Goal: Task Accomplishment & Management: Manage account settings

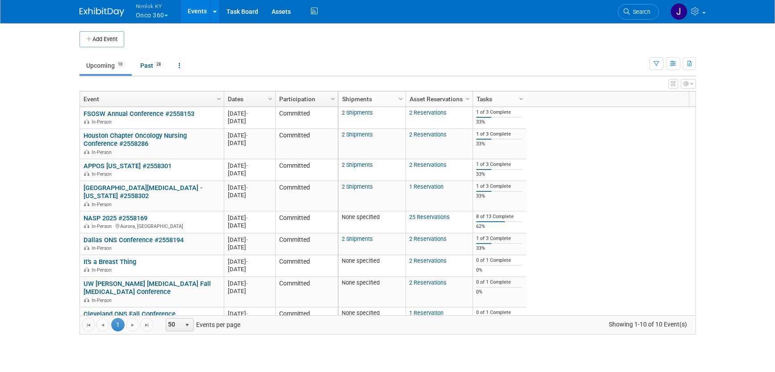
click at [168, 16] on span "button" at bounding box center [166, 16] width 4 height 2
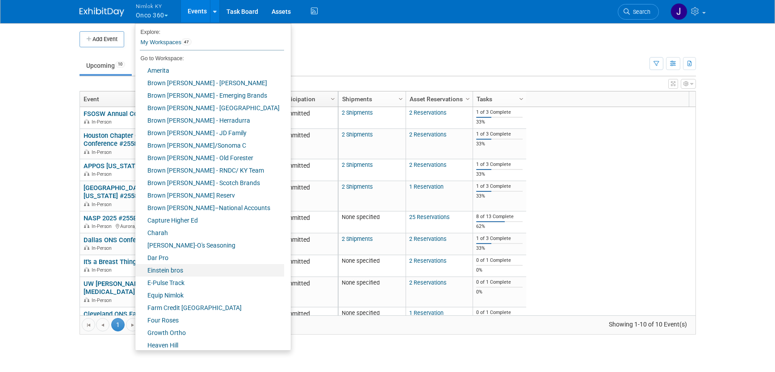
scroll to position [305, 0]
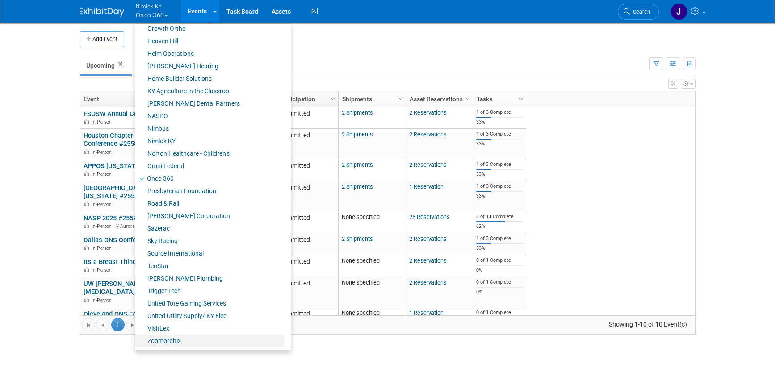
click at [176, 341] on link "Zoomorphix" at bounding box center [209, 341] width 149 height 13
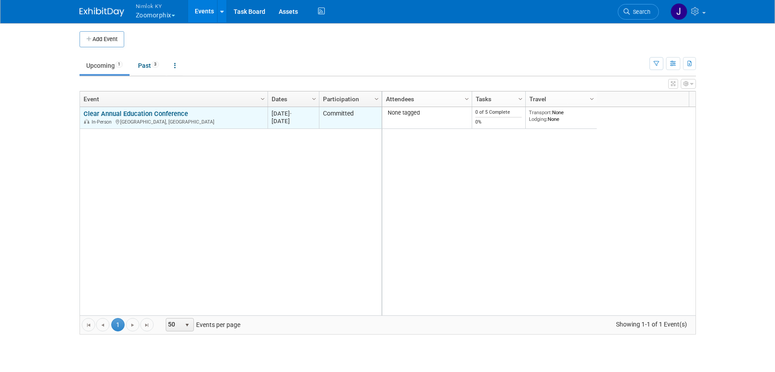
click at [167, 113] on link "Clear Annual Education Conference" at bounding box center [135, 114] width 104 height 8
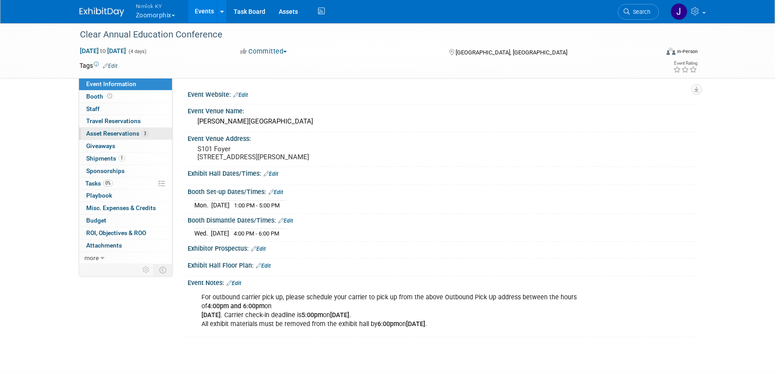
click at [141, 137] on link "3 Asset Reservations 3" at bounding box center [125, 134] width 93 height 12
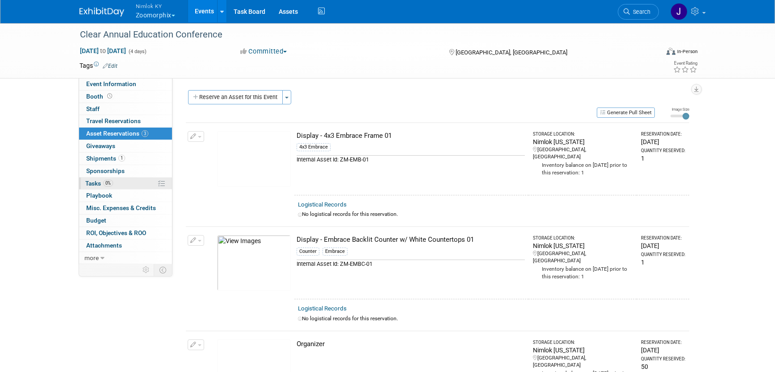
click at [130, 185] on link "0% Tasks 0%" at bounding box center [125, 184] width 93 height 12
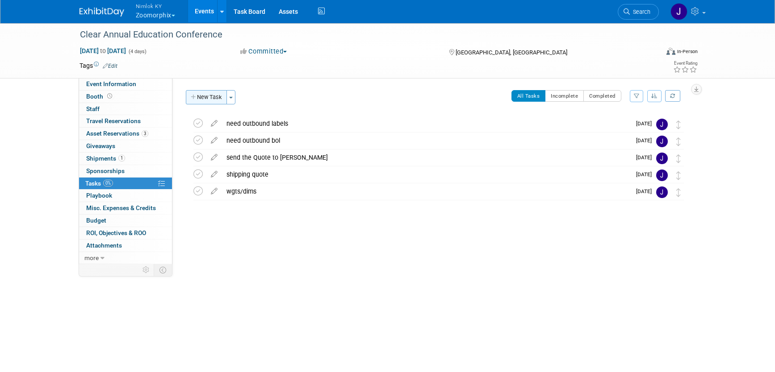
click at [213, 98] on button "New Task" at bounding box center [206, 97] width 41 height 14
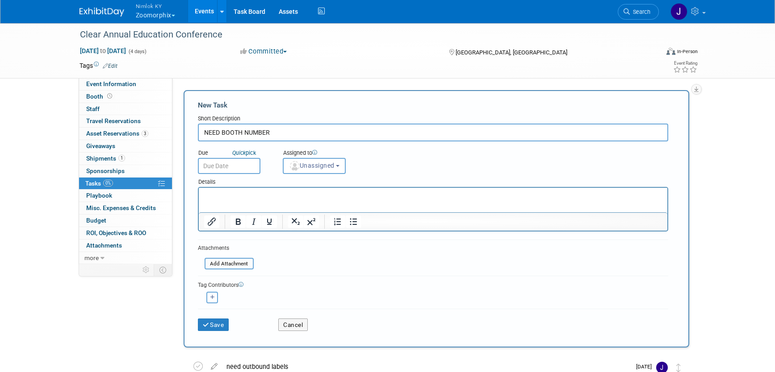
type input "NEED BOOTH NUMBER"
click at [231, 169] on input "text" at bounding box center [229, 166] width 63 height 16
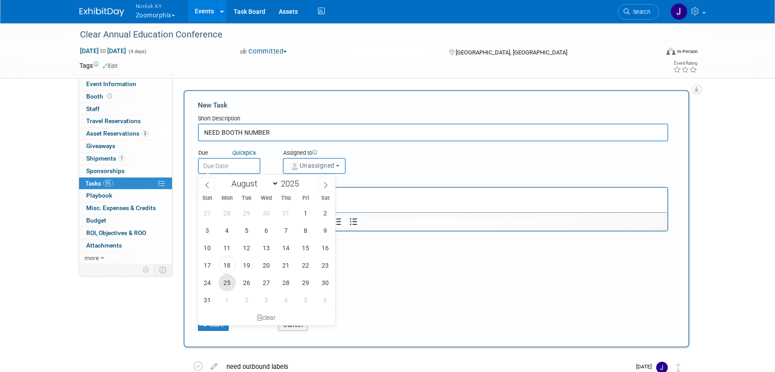
click at [225, 283] on span "25" at bounding box center [226, 282] width 17 height 17
type input "Aug 25, 2025"
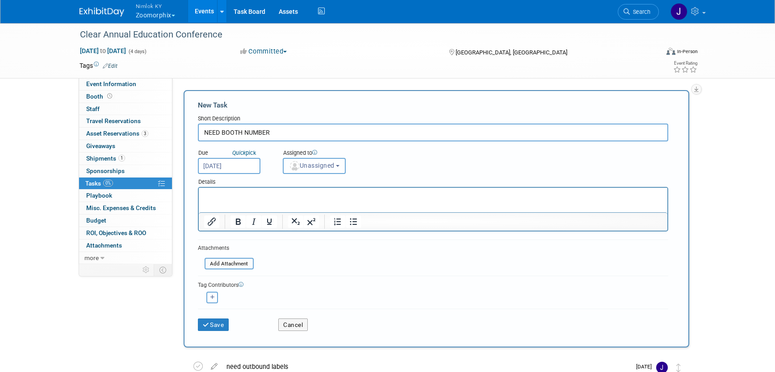
click at [326, 165] on span "Unassigned" at bounding box center [312, 165] width 46 height 7
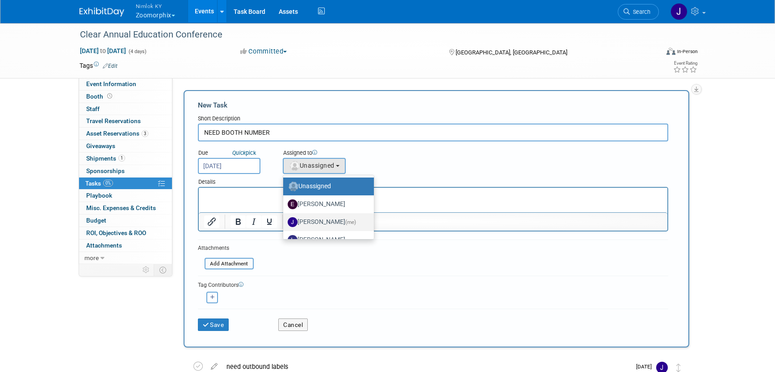
click at [330, 222] on label "Jamie Dunn (me)" at bounding box center [326, 222] width 77 height 14
click at [284, 222] on input "Jamie Dunn (me)" at bounding box center [282, 221] width 6 height 6
select select "6959d863-ee32-42c4-bffe-2330cab25484"
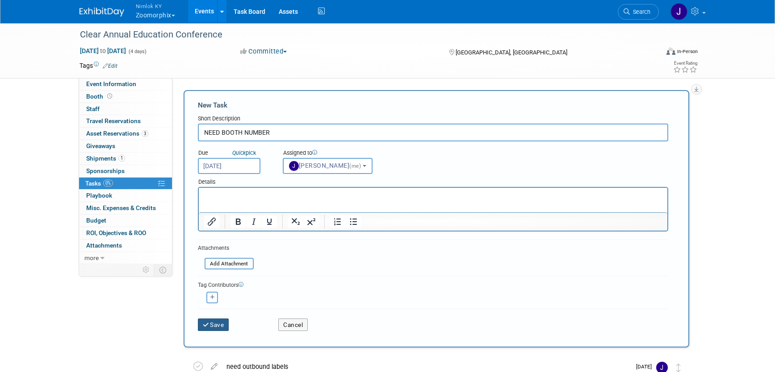
click at [211, 327] on button "Save" at bounding box center [213, 325] width 31 height 13
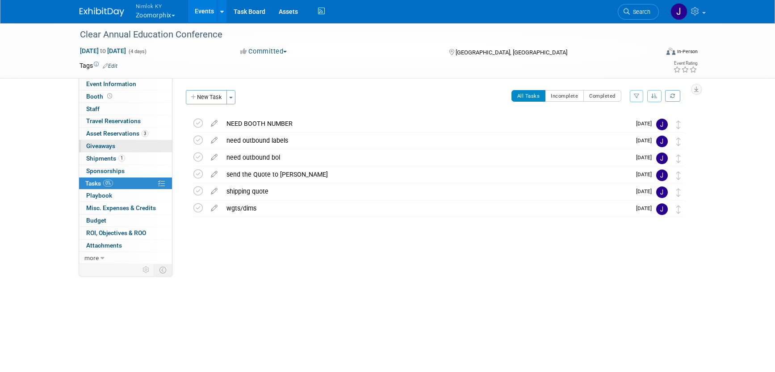
click at [138, 140] on link "0 Giveaways 0" at bounding box center [125, 146] width 93 height 12
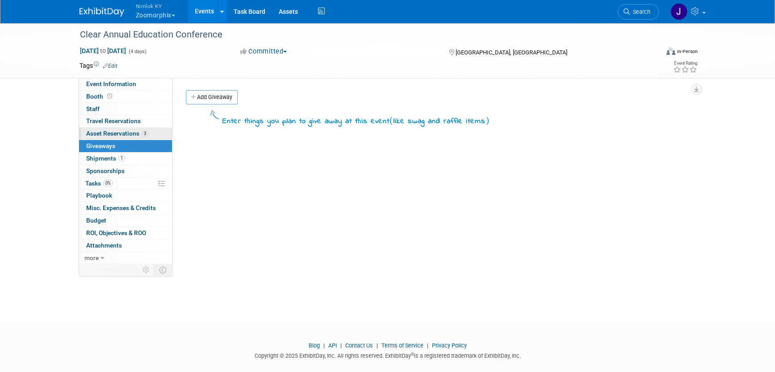
click at [139, 138] on link "3 Asset Reservations 3" at bounding box center [125, 134] width 93 height 12
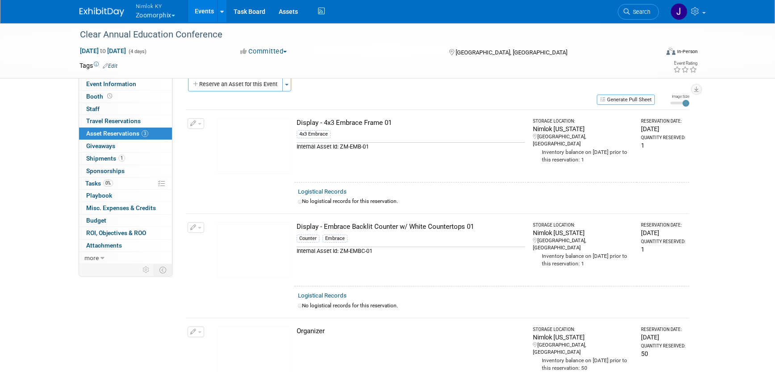
scroll to position [13, 0]
click at [230, 38] on div "Clear Annual Education Conference" at bounding box center [361, 35] width 568 height 16
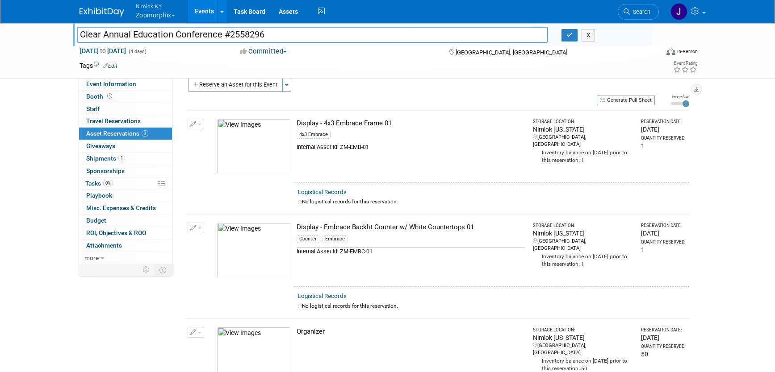
type input "Clear Annual Education Conference #2558296"
click at [568, 42] on div "Clear Annual Education Conference #2558296 X" at bounding box center [361, 35] width 582 height 13
click at [568, 41] on button "button" at bounding box center [569, 35] width 16 height 13
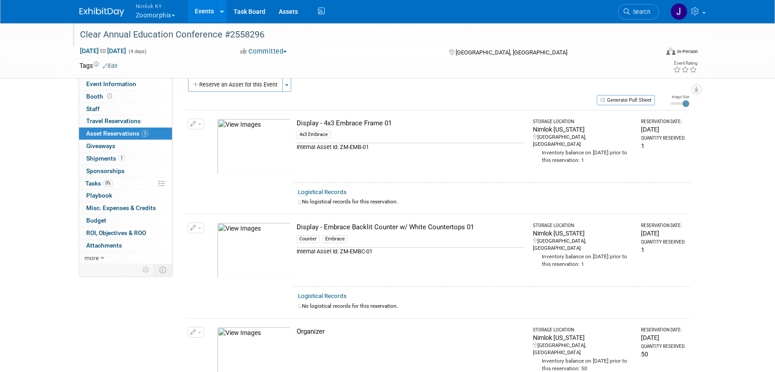
scroll to position [11, 0]
click at [152, 15] on button "Nimlok KY Zoomorphix" at bounding box center [160, 11] width 51 height 23
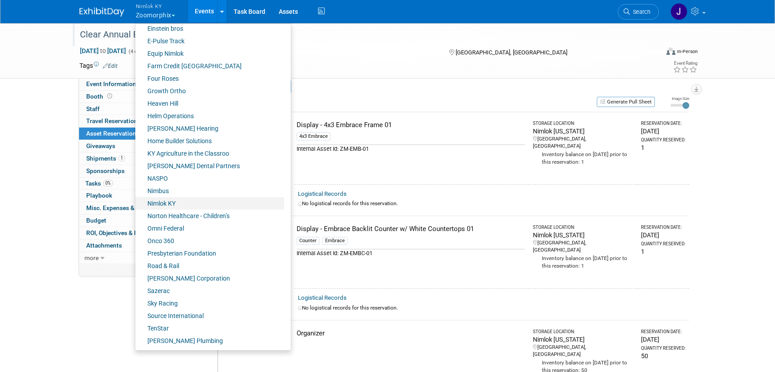
scroll to position [242, 0]
click at [188, 202] on link "Nimlok KY" at bounding box center [209, 203] width 149 height 13
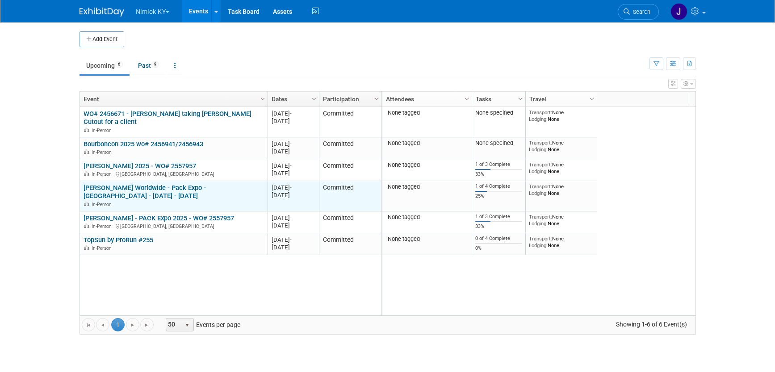
click at [159, 190] on link "[PERSON_NAME] Worldwide - Pack Expo - [GEOGRAPHIC_DATA] - [DATE] - [DATE]" at bounding box center [144, 192] width 122 height 17
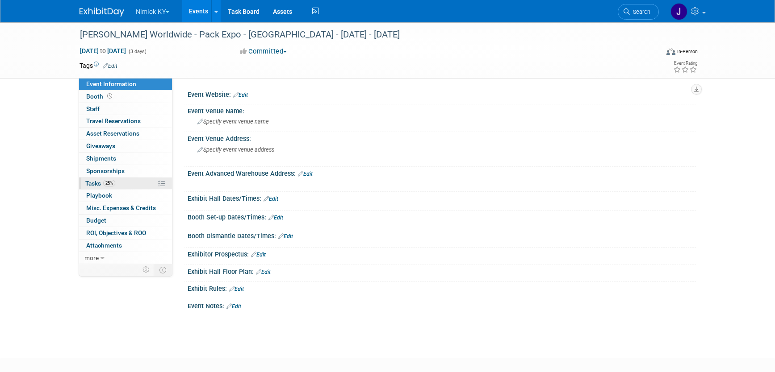
click at [130, 182] on link "25% Tasks 25%" at bounding box center [125, 184] width 93 height 12
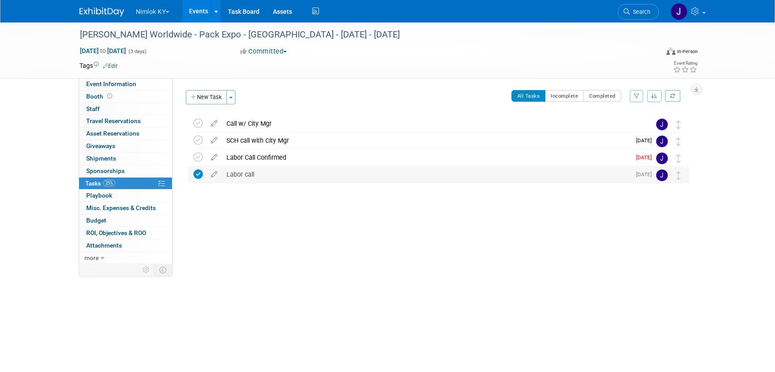
click at [309, 178] on div "Labor call" at bounding box center [426, 174] width 409 height 15
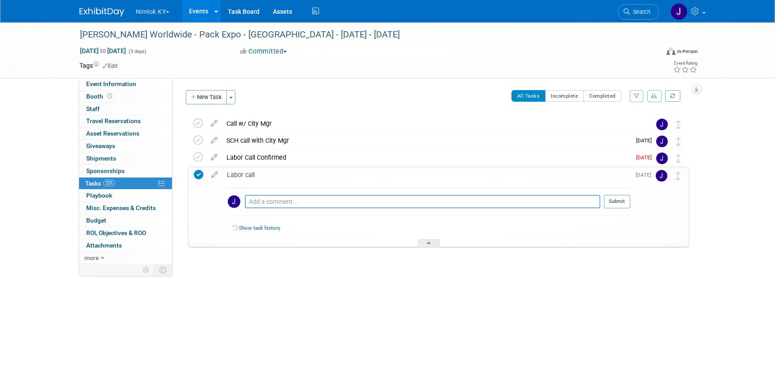
click at [312, 207] on textarea at bounding box center [422, 201] width 355 height 13
type textarea "Confirmation sent 8/15 via [PERSON_NAME]"
click at [615, 200] on button "Submit" at bounding box center [617, 201] width 26 height 13
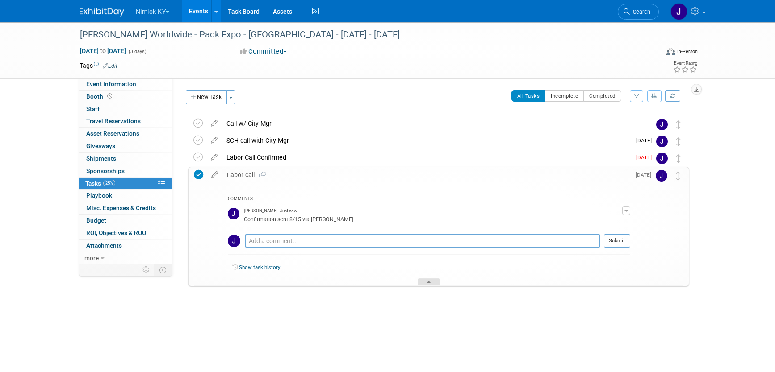
click at [431, 282] on div at bounding box center [428, 283] width 22 height 8
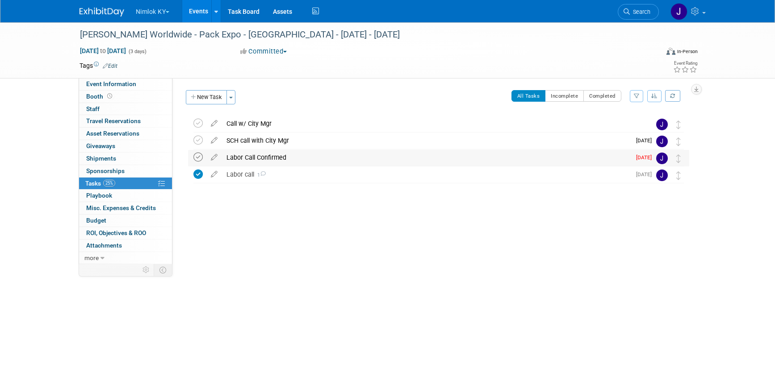
click at [197, 159] on icon at bounding box center [197, 157] width 9 height 9
